Goal: Information Seeking & Learning: Learn about a topic

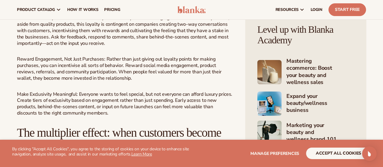
scroll to position [968, 0]
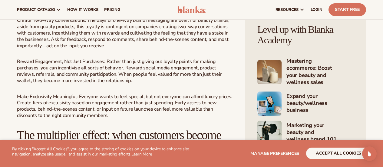
drag, startPoint x: 21, startPoint y: 44, endPoint x: 185, endPoint y: 55, distance: 164.4
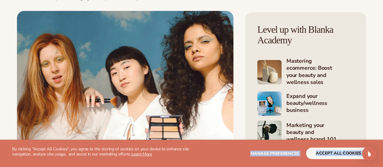
scroll to position [1253, 0]
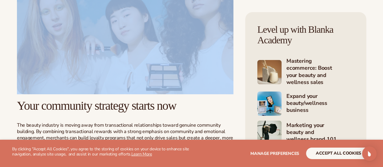
drag, startPoint x: 11, startPoint y: 42, endPoint x: 185, endPoint y: 109, distance: 186.1
copy div "Building belonging: the framework that works Creating a community-driven beauty…"
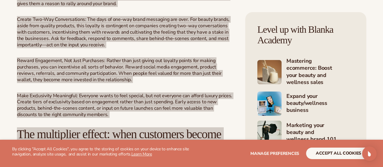
scroll to position [981, 0]
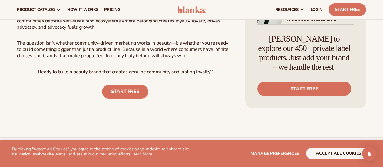
scroll to position [1405, 0]
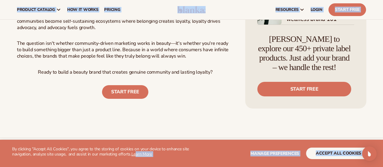
drag, startPoint x: 15, startPoint y: 81, endPoint x: 137, endPoint y: 154, distance: 141.7
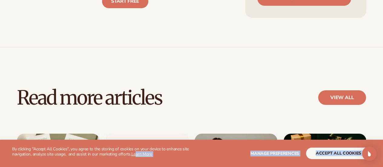
scroll to position [1496, 0]
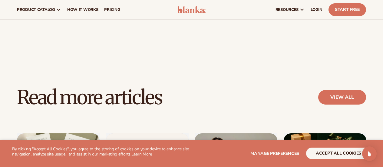
scroll to position [1465, 0]
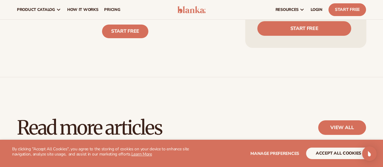
drag, startPoint x: 17, startPoint y: 24, endPoint x: 194, endPoint y: 136, distance: 209.8
copy div "Your community strategy starts now The beauty industry is moving away from tran…"
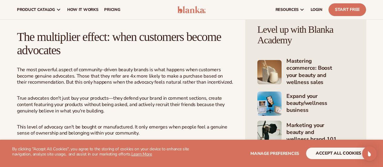
scroll to position [981, 0]
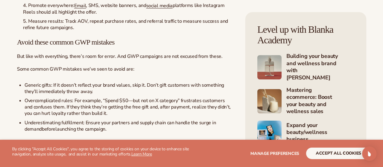
scroll to position [1301, 0]
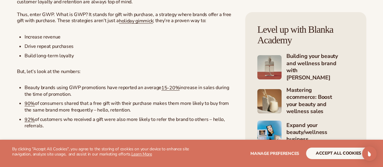
scroll to position [242, 0]
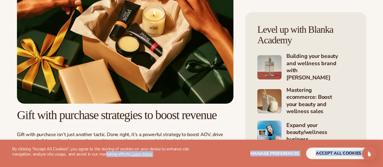
drag, startPoint x: 17, startPoint y: 49, endPoint x: 106, endPoint y: 163, distance: 144.6
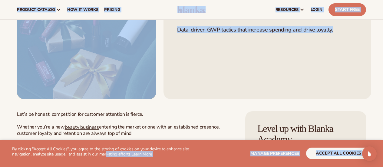
scroll to position [79, 0]
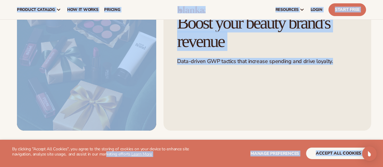
click at [331, 51] on h1 "Gift with purchase strategy: Boost your beauty brand's revenue" at bounding box center [267, 22] width 180 height 55
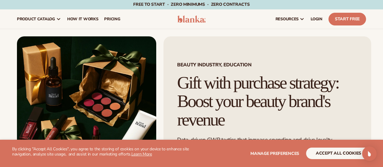
scroll to position [0, 0]
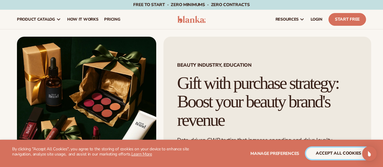
click at [348, 151] on button "accept all cookies" at bounding box center [338, 152] width 65 height 11
